Goal: Check status: Check status

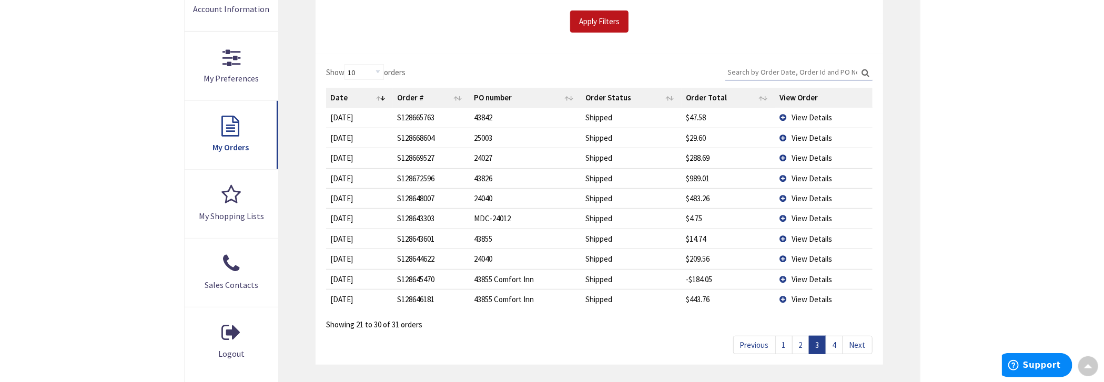
scroll to position [106, 0]
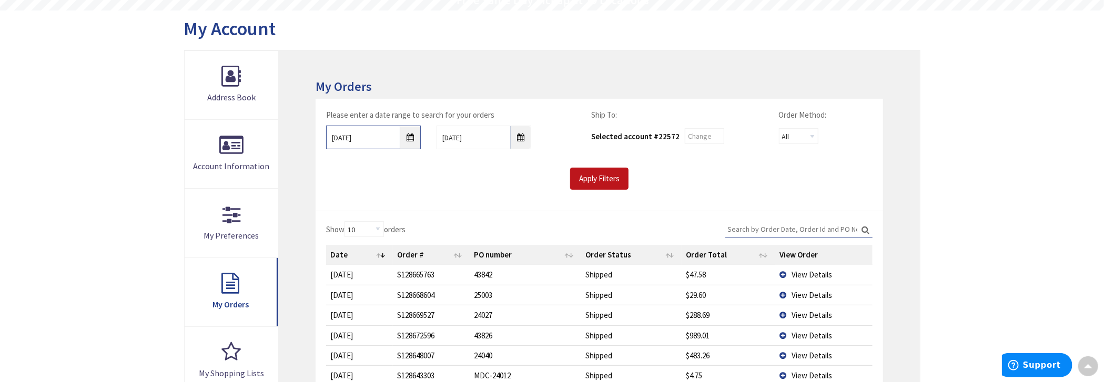
click at [408, 136] on input "8/26/2025" at bounding box center [373, 138] width 95 height 24
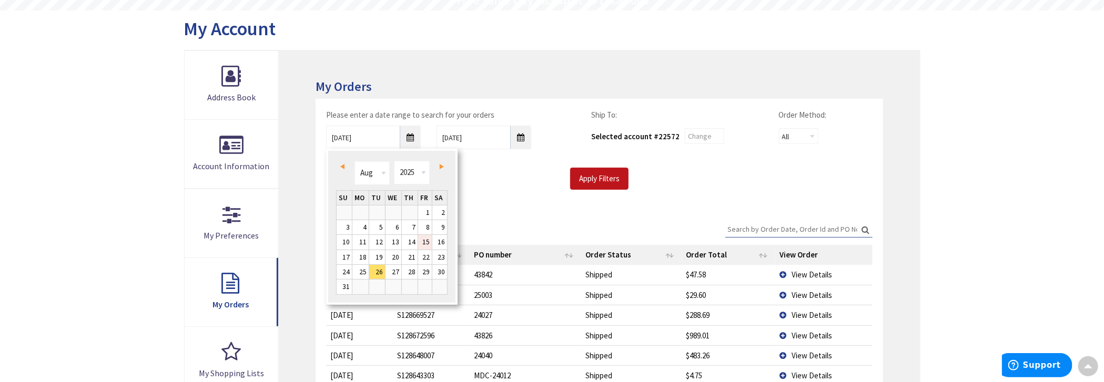
click at [425, 241] on link "15" at bounding box center [425, 242] width 14 height 14
type input "08/15/2025"
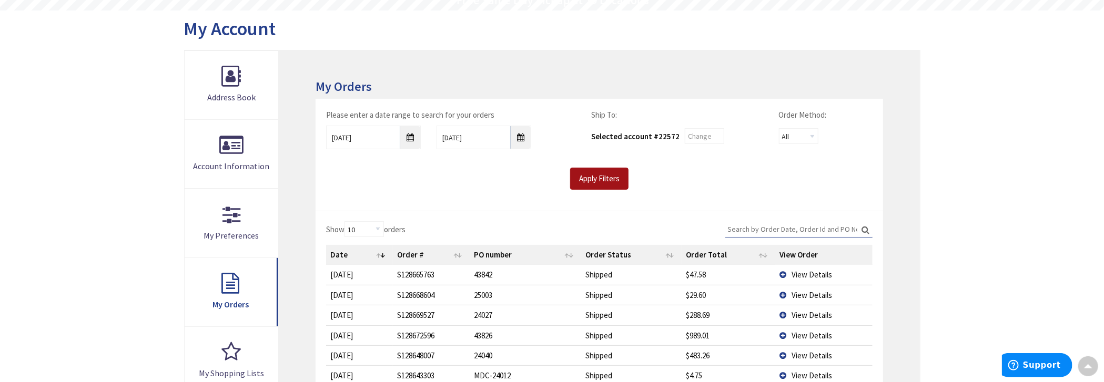
click at [614, 173] on input "Apply Filters" at bounding box center [599, 179] width 58 height 22
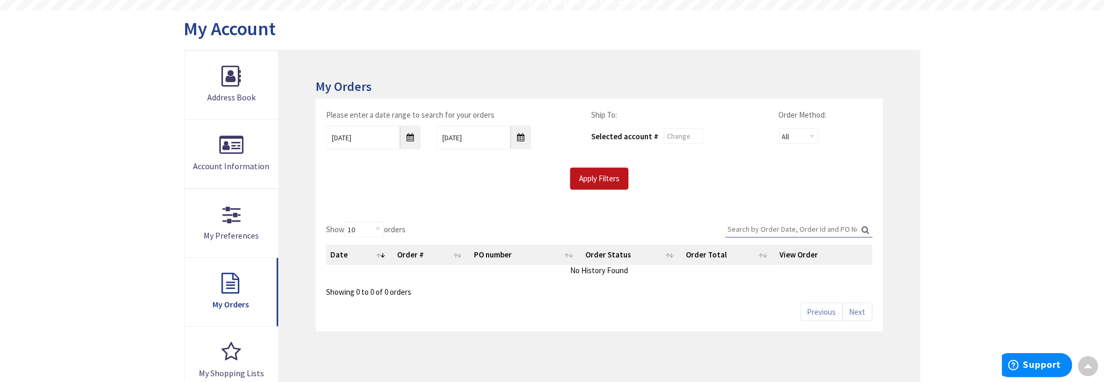
click at [746, 226] on input "Search:" at bounding box center [798, 229] width 147 height 16
type input "24040"
click at [670, 149] on div "Please enter a date range to search for your orders 08/15/2025 9/2/2025 Ship To…" at bounding box center [599, 149] width 562 height 80
click at [676, 137] on input "text" at bounding box center [683, 136] width 39 height 16
type input "59770"
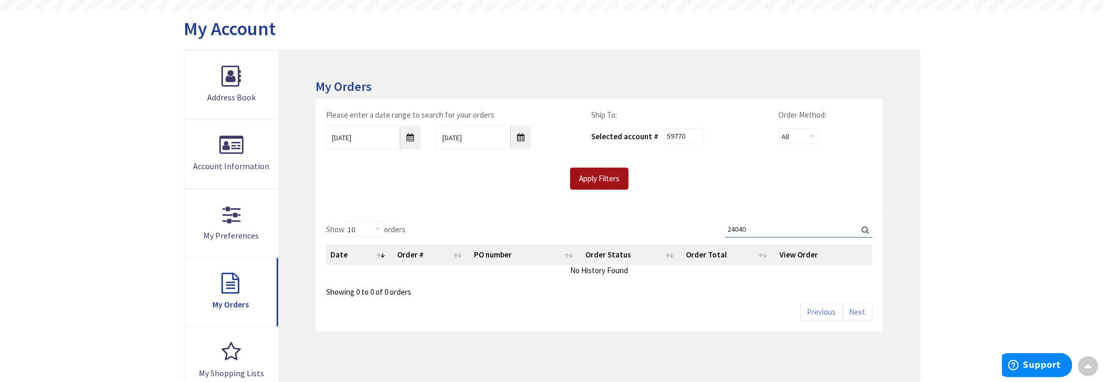
click at [615, 179] on input "Apply Filters" at bounding box center [599, 179] width 58 height 22
click at [408, 138] on input "08/15/2025" at bounding box center [373, 138] width 95 height 24
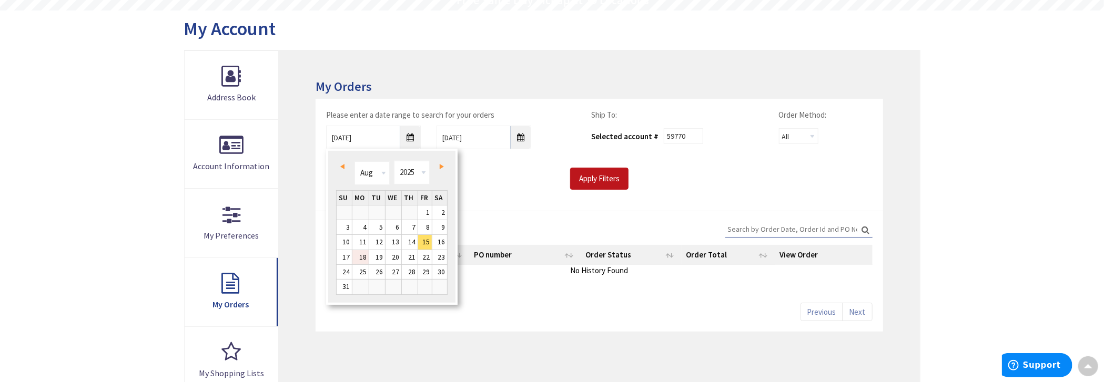
click at [366, 257] on link "18" at bounding box center [360, 257] width 16 height 14
type input "08/18/2025"
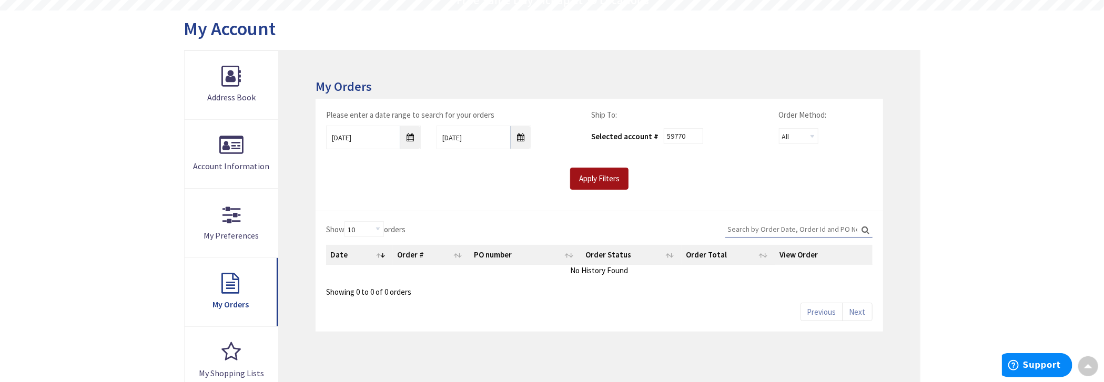
click at [611, 179] on input "Apply Filters" at bounding box center [599, 179] width 58 height 22
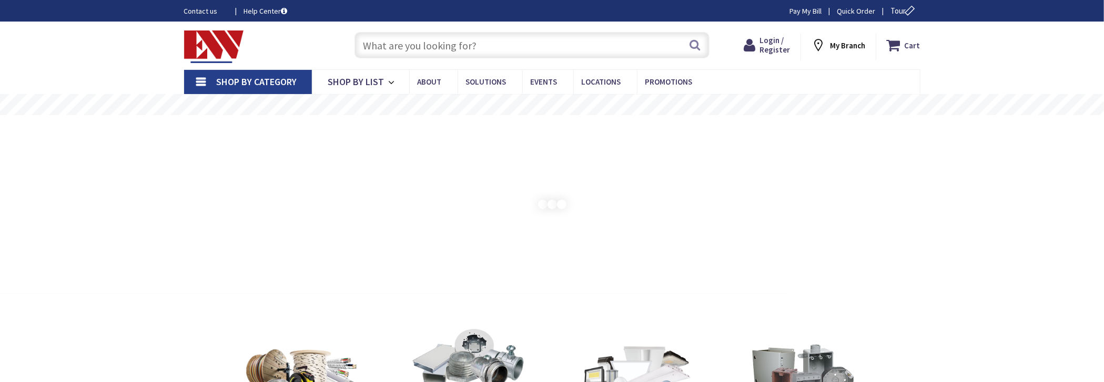
type input "[GEOGRAPHIC_DATA][PERSON_NAME], [GEOGRAPHIC_DATA]"
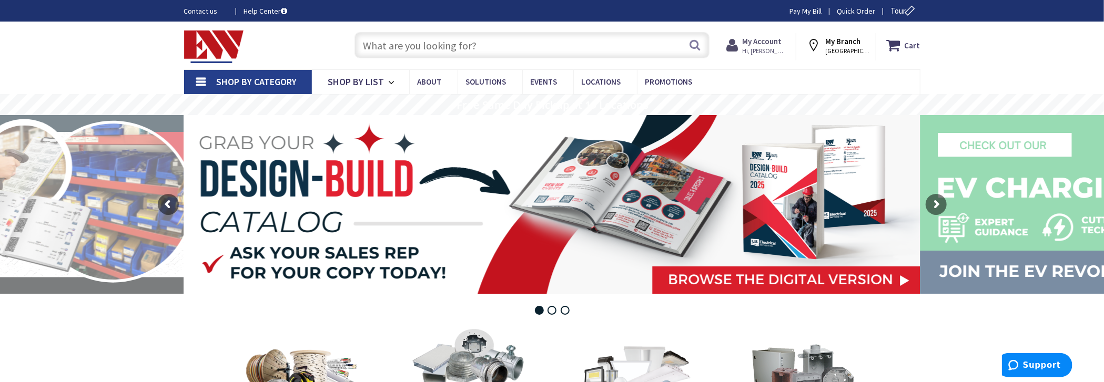
click at [761, 40] on strong "My Account" at bounding box center [762, 41] width 39 height 10
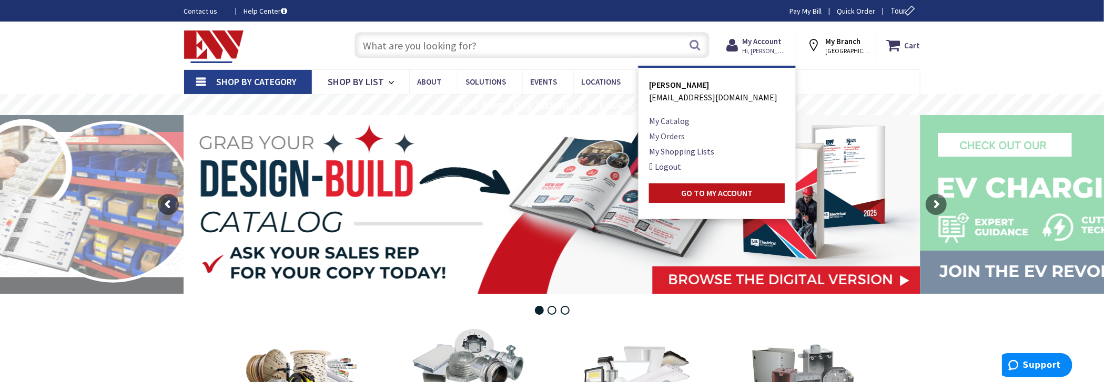
click at [669, 138] on link "My Orders" at bounding box center [667, 136] width 36 height 13
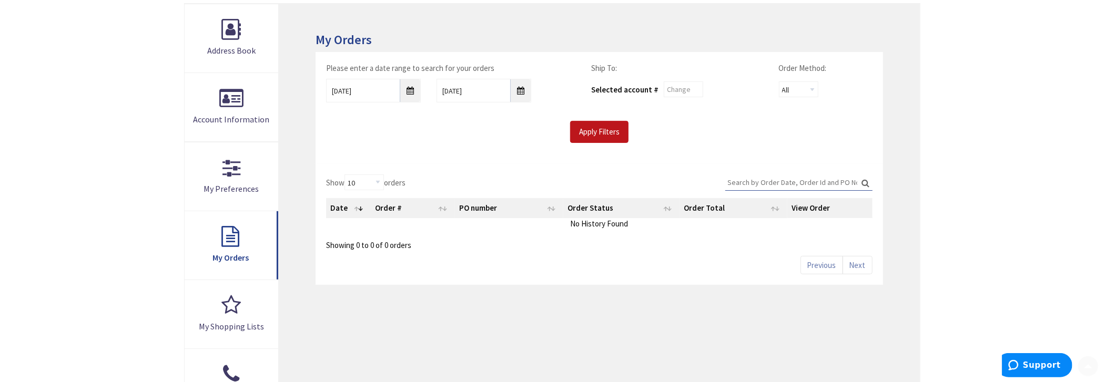
scroll to position [157, 0]
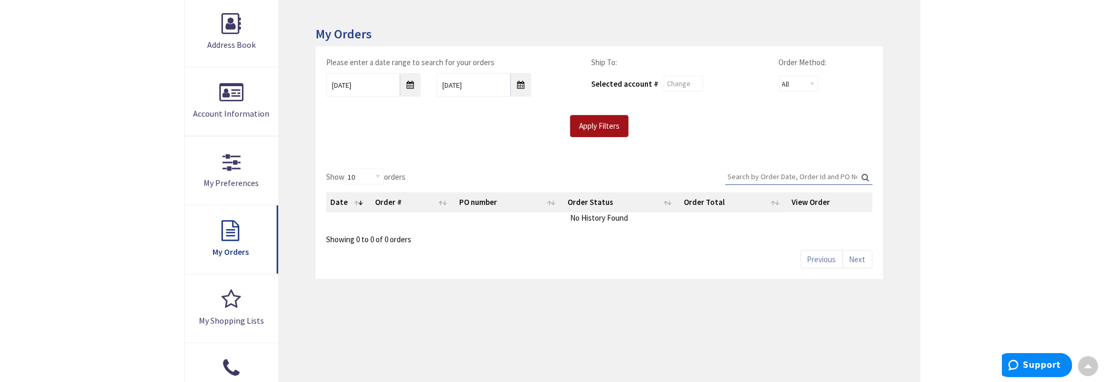
click at [593, 132] on input "Apply Filters" at bounding box center [599, 126] width 58 height 22
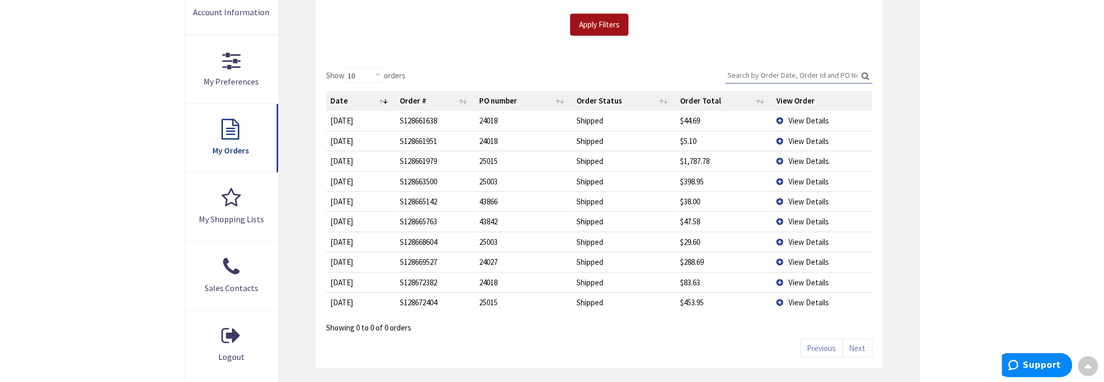
scroll to position [263, 0]
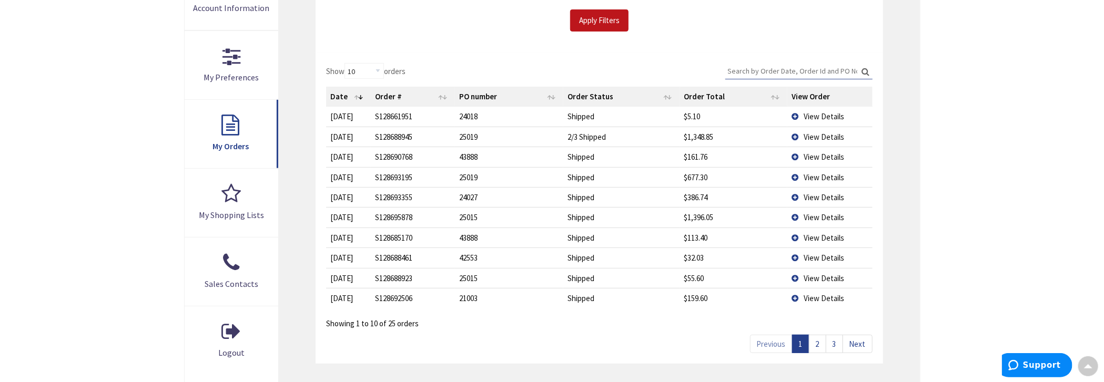
click at [818, 343] on link "2" at bounding box center [817, 344] width 17 height 18
click at [836, 345] on link "3" at bounding box center [834, 345] width 17 height 18
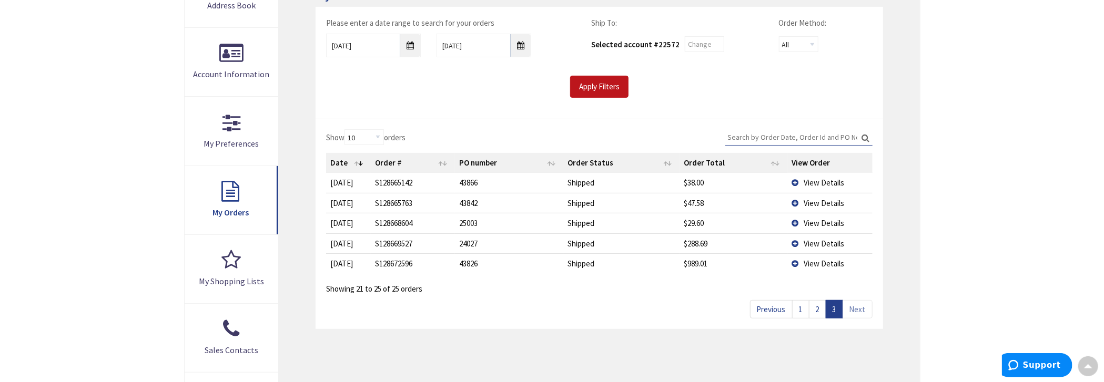
scroll to position [53, 0]
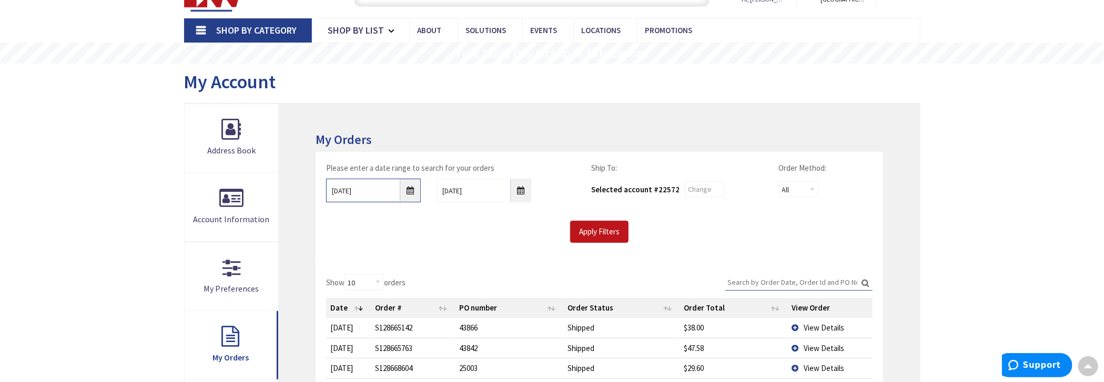
click at [412, 186] on input "8/27/2025" at bounding box center [373, 191] width 95 height 24
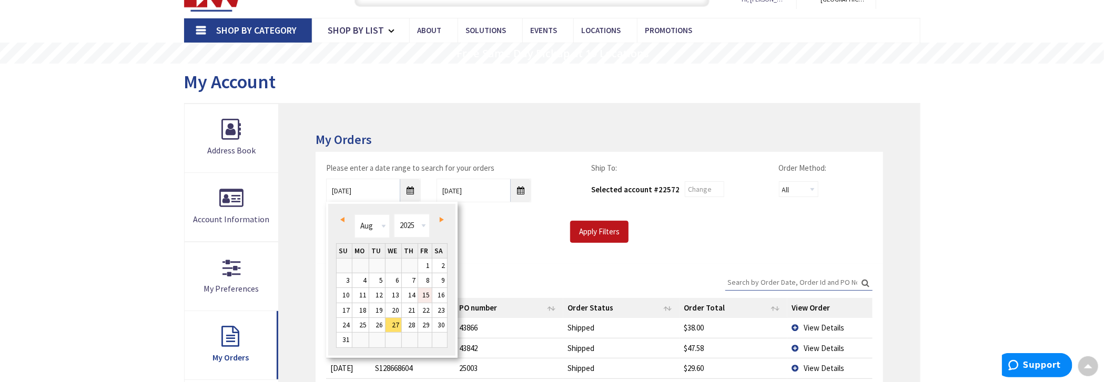
click at [421, 292] on link "15" at bounding box center [425, 295] width 14 height 14
type input "08/15/2025"
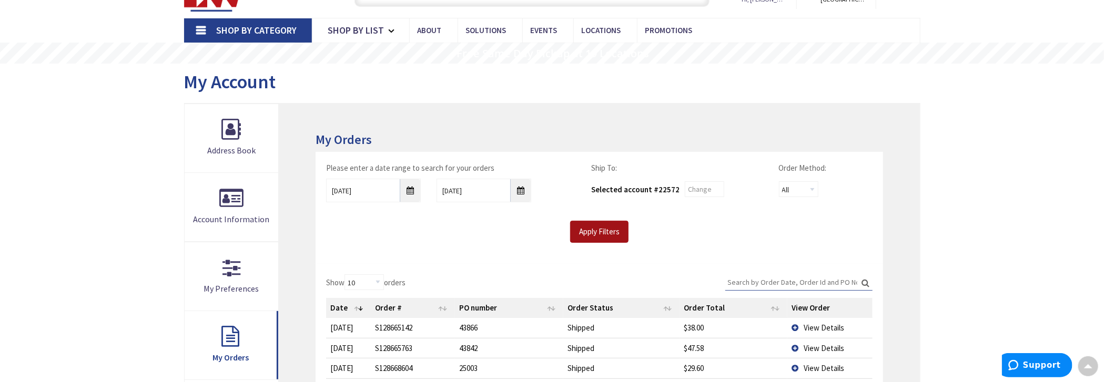
click at [596, 231] on input "Apply Filters" at bounding box center [599, 232] width 58 height 22
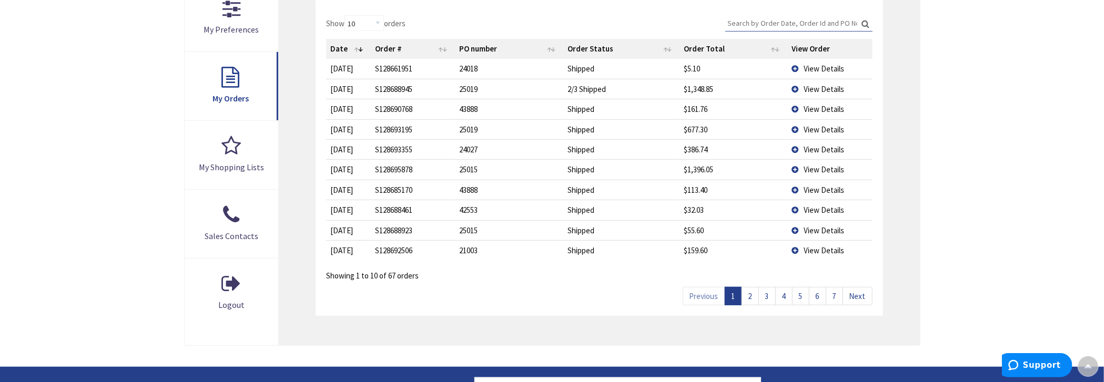
scroll to position [317, 0]
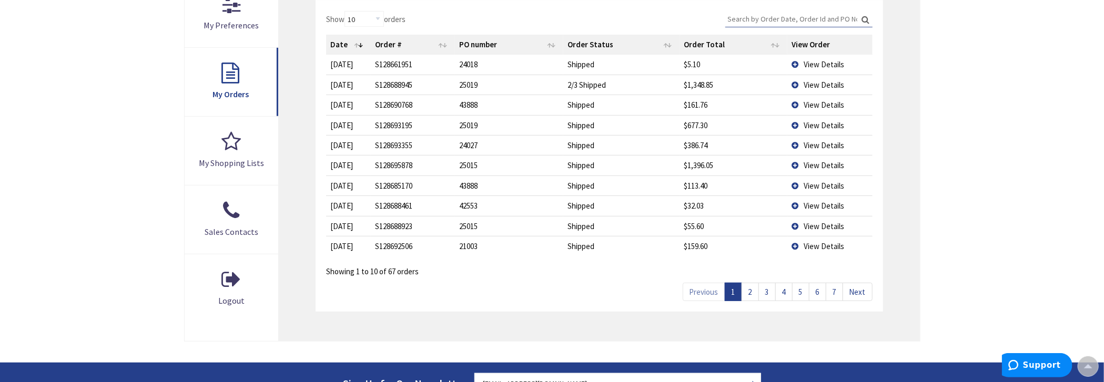
click at [834, 293] on link "7" at bounding box center [834, 292] width 17 height 18
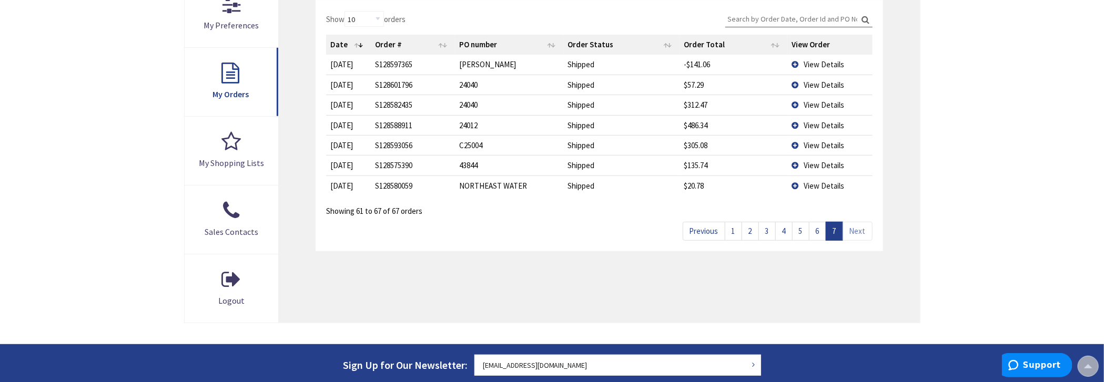
click at [822, 65] on span "View Details" at bounding box center [824, 64] width 40 height 10
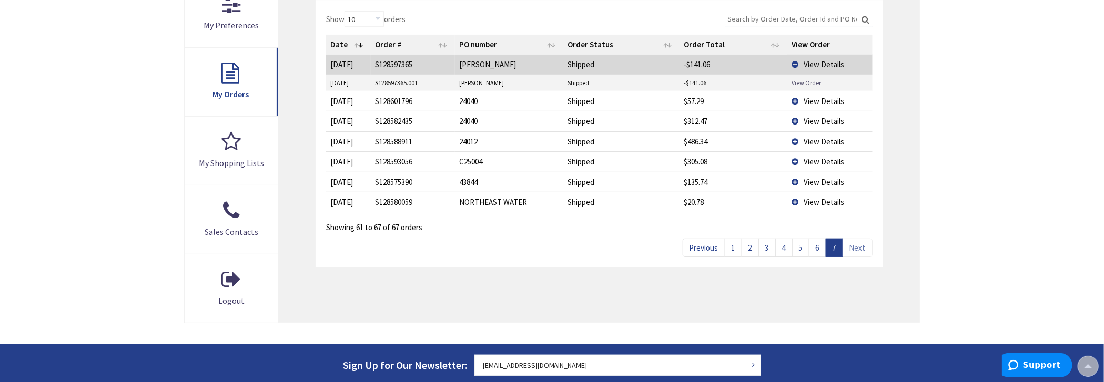
click at [810, 81] on link "View Order" at bounding box center [805, 82] width 29 height 9
click at [796, 62] on td "View Details" at bounding box center [829, 64] width 85 height 19
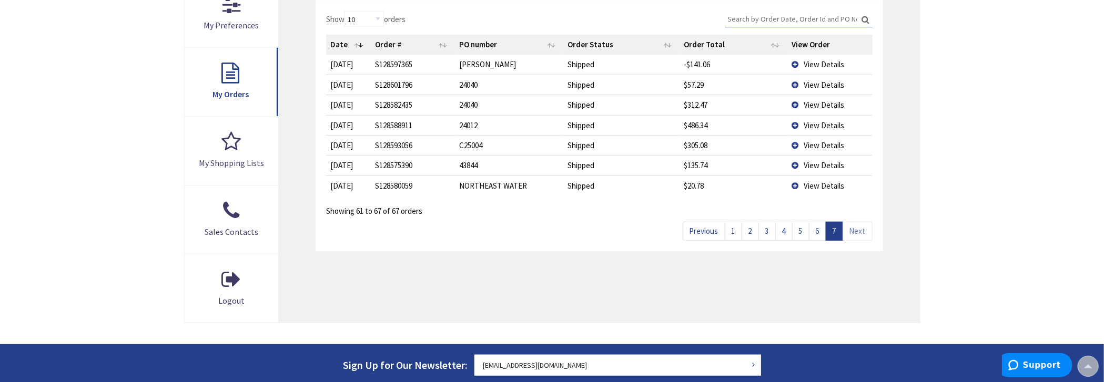
click at [820, 231] on link "6" at bounding box center [817, 231] width 17 height 18
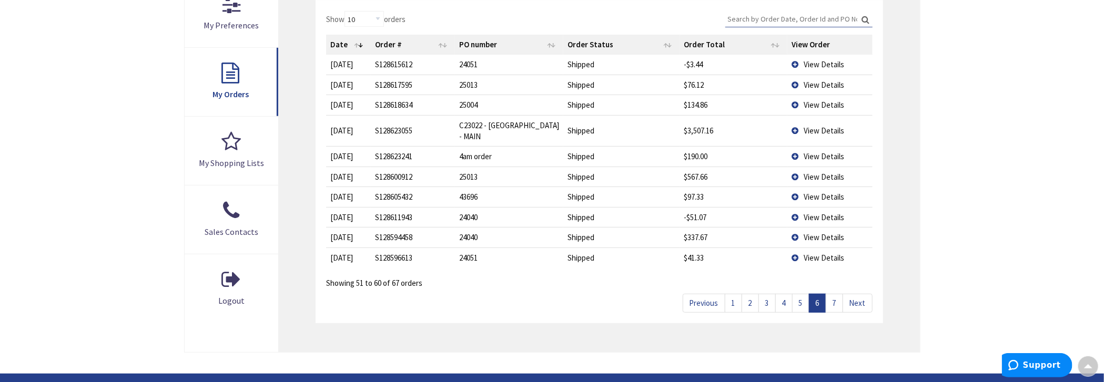
click at [802, 294] on link "5" at bounding box center [800, 303] width 17 height 18
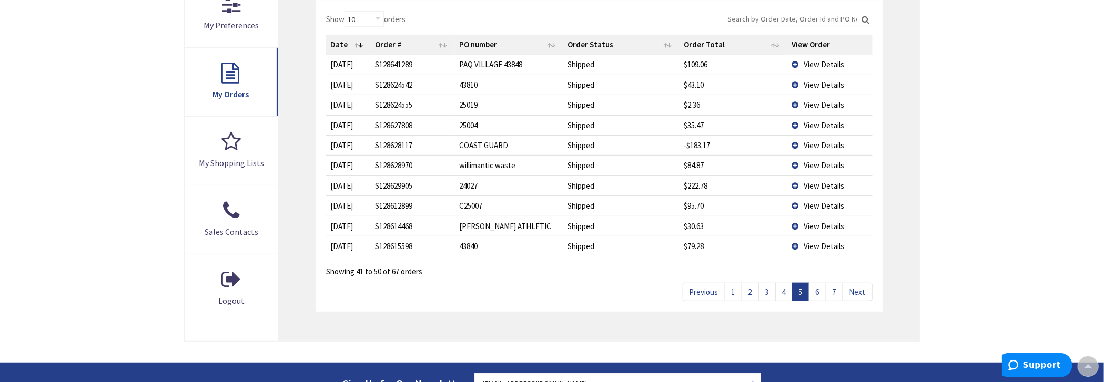
click at [816, 142] on span "View Details" at bounding box center [824, 145] width 40 height 10
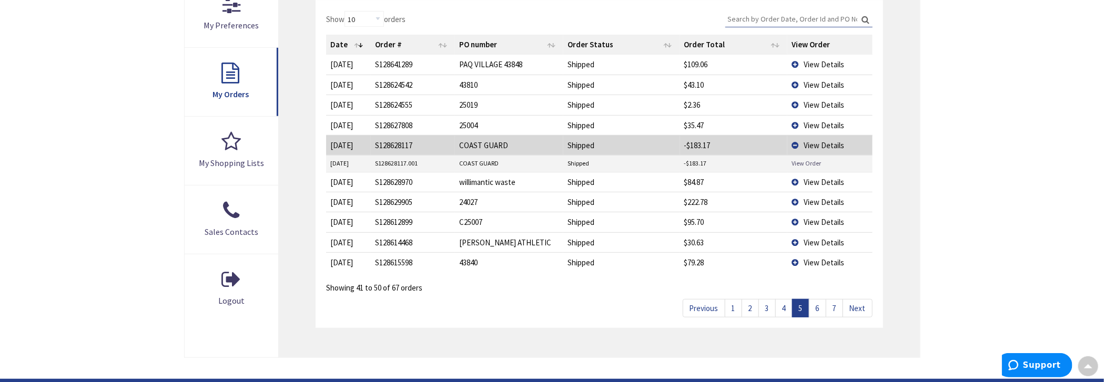
click at [810, 161] on link "View Order" at bounding box center [805, 163] width 29 height 9
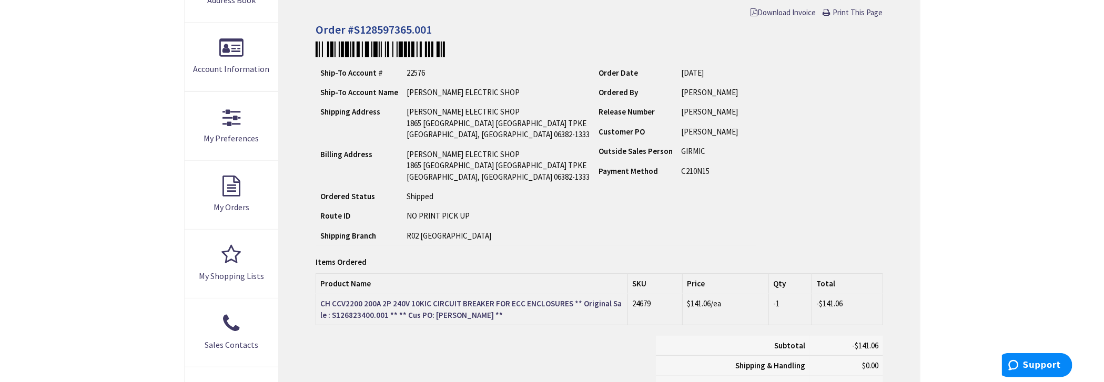
scroll to position [210, 0]
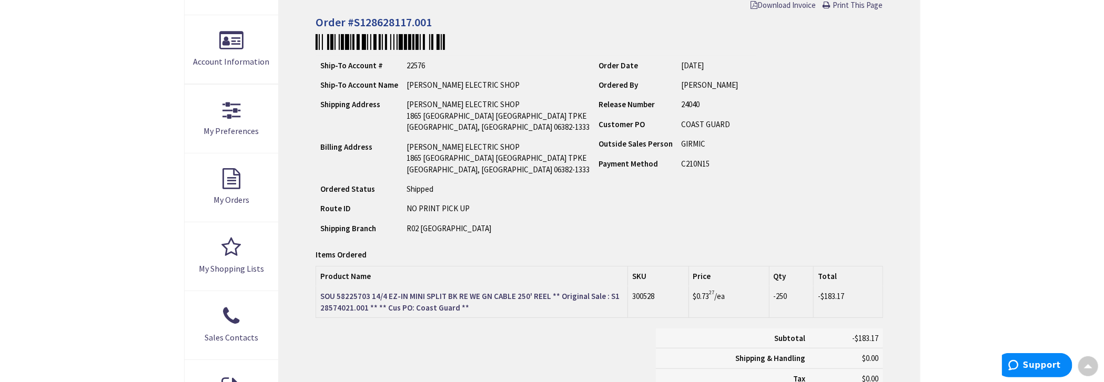
scroll to position [158, 0]
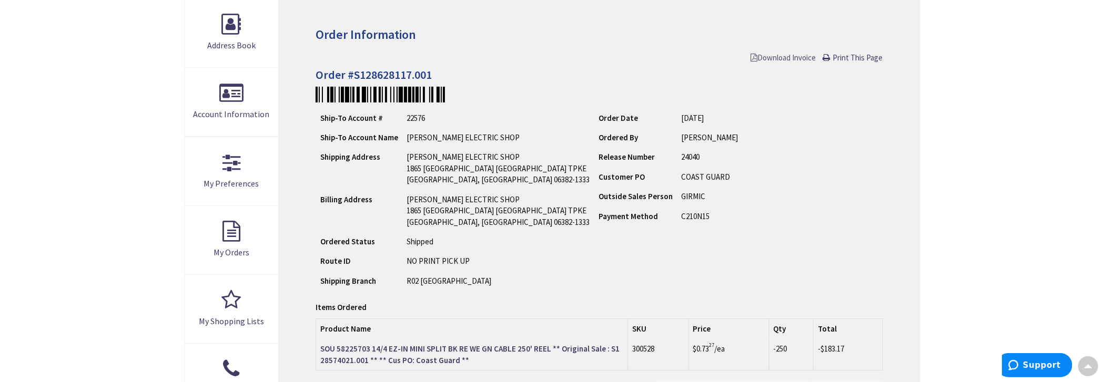
click at [789, 57] on span "Download Invoice" at bounding box center [783, 58] width 65 height 10
